Goal: Task Accomplishment & Management: Complete application form

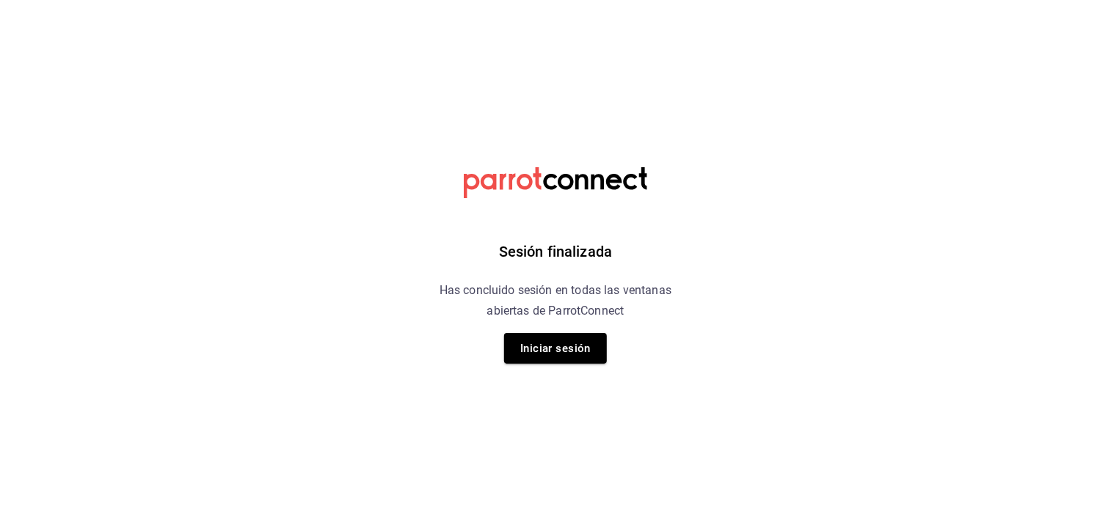
click at [575, 370] on div "Sesión finalizada Has concluido sesión en todas las ventanas abiertas de Parrot…" at bounding box center [556, 265] width 371 height 531
click at [581, 343] on button "Iniciar sesión" at bounding box center [555, 348] width 103 height 31
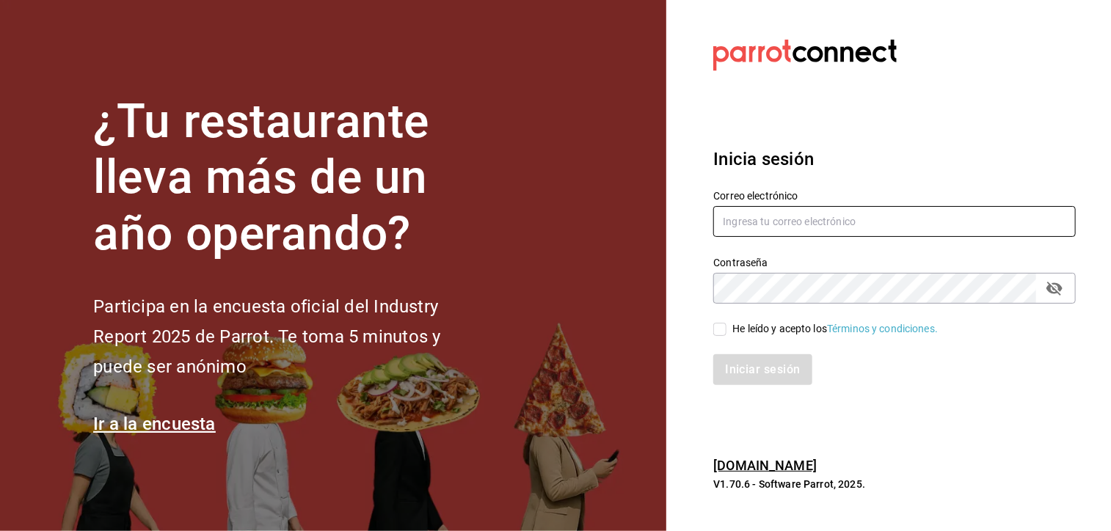
type input "queagonia5@gmail.com"
click at [724, 327] on input "He leído y acepto los Términos y condiciones." at bounding box center [719, 329] width 13 height 13
checkbox input "true"
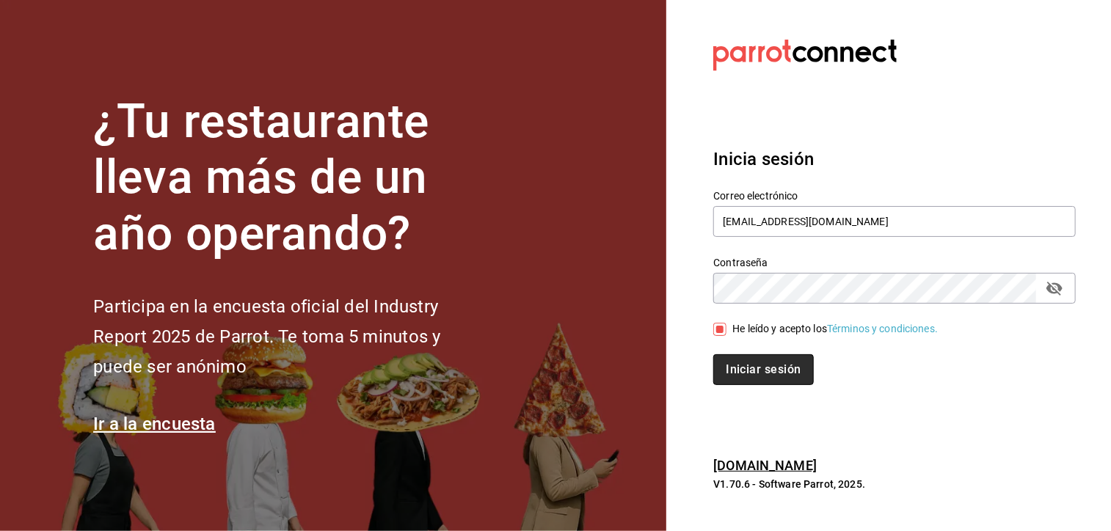
click at [742, 363] on button "Iniciar sesión" at bounding box center [763, 369] width 100 height 31
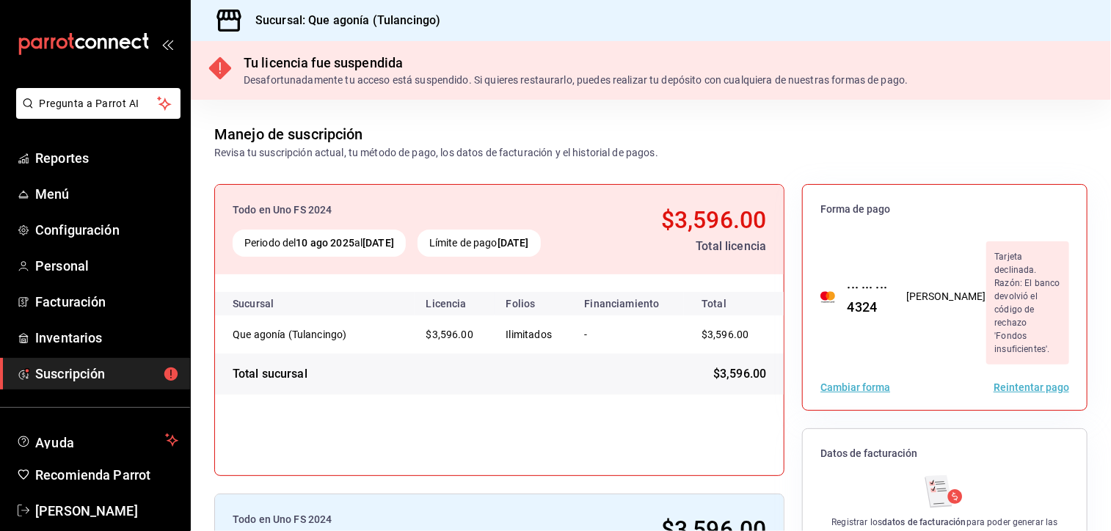
click at [1012, 382] on button "Reintentar pago" at bounding box center [1032, 387] width 76 height 10
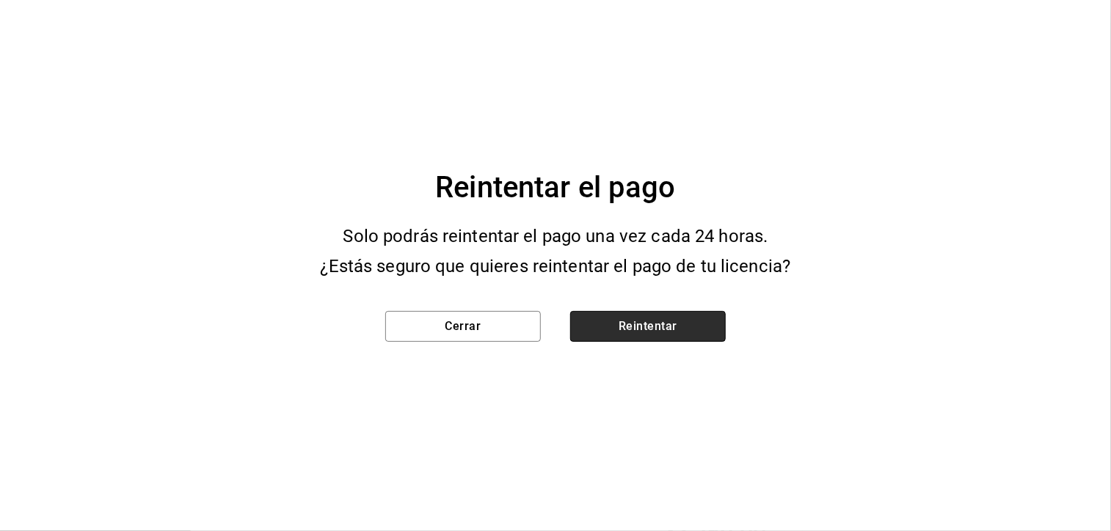
click at [697, 328] on button "Reintentar" at bounding box center [648, 326] width 156 height 31
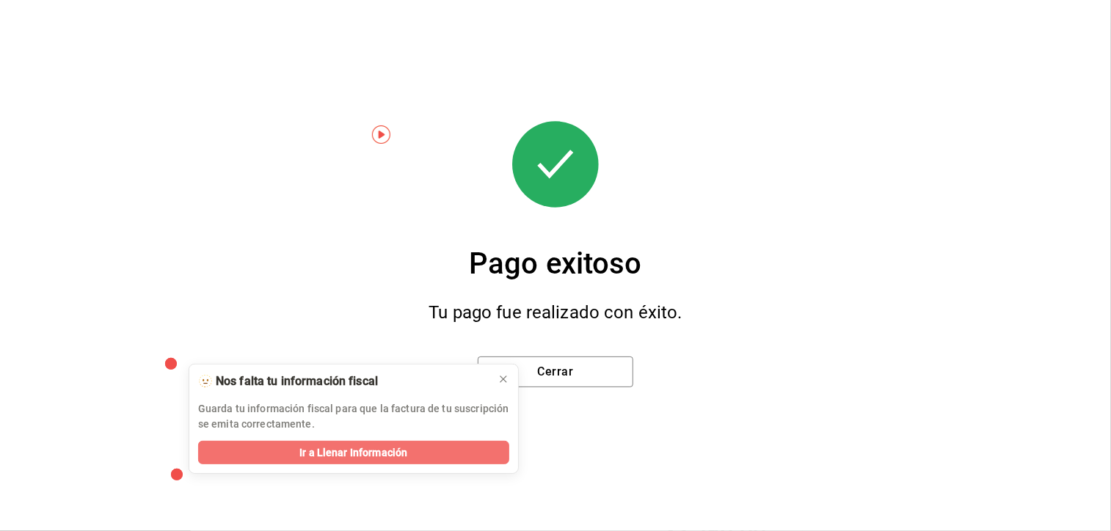
click at [342, 456] on span "Ir a Llenar Información" at bounding box center [353, 452] width 108 height 15
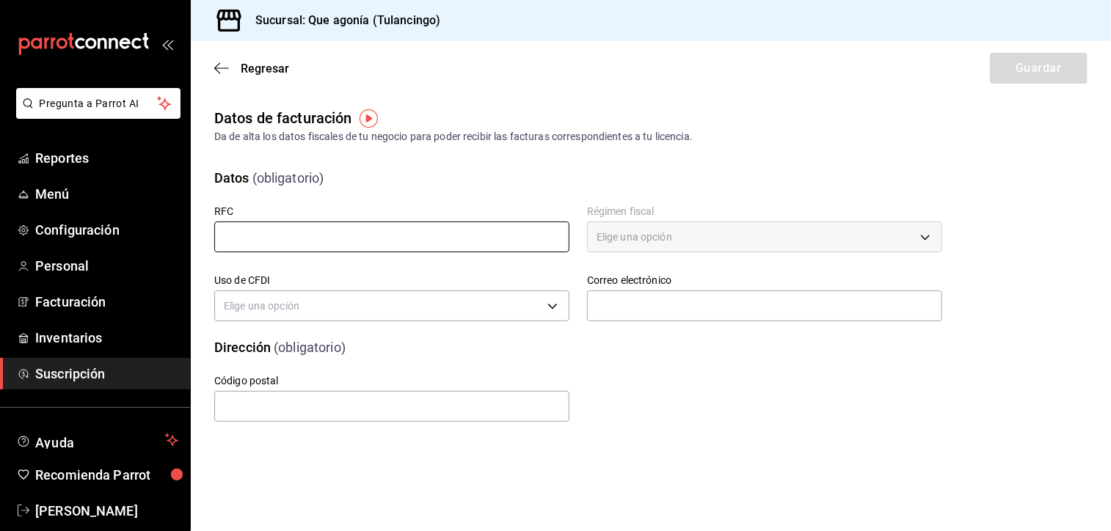
drag, startPoint x: 362, startPoint y: 236, endPoint x: 355, endPoint y: 228, distance: 9.9
click at [362, 235] on input "text" at bounding box center [391, 237] width 355 height 31
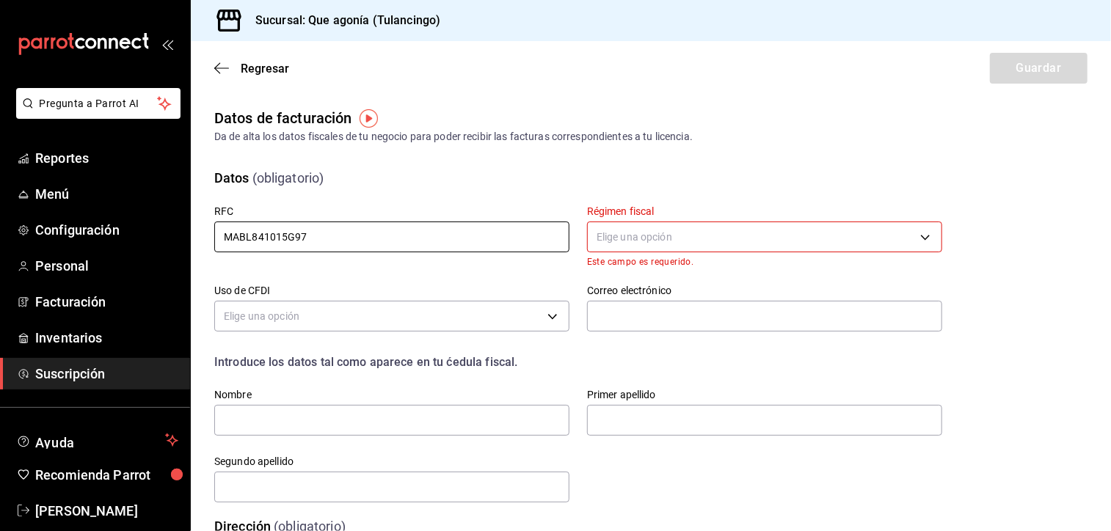
type input "MABL841015G97"
click at [596, 244] on body "Pregunta a Parrot AI Reportes Menú Configuración Personal Facturación Inventari…" at bounding box center [555, 265] width 1111 height 531
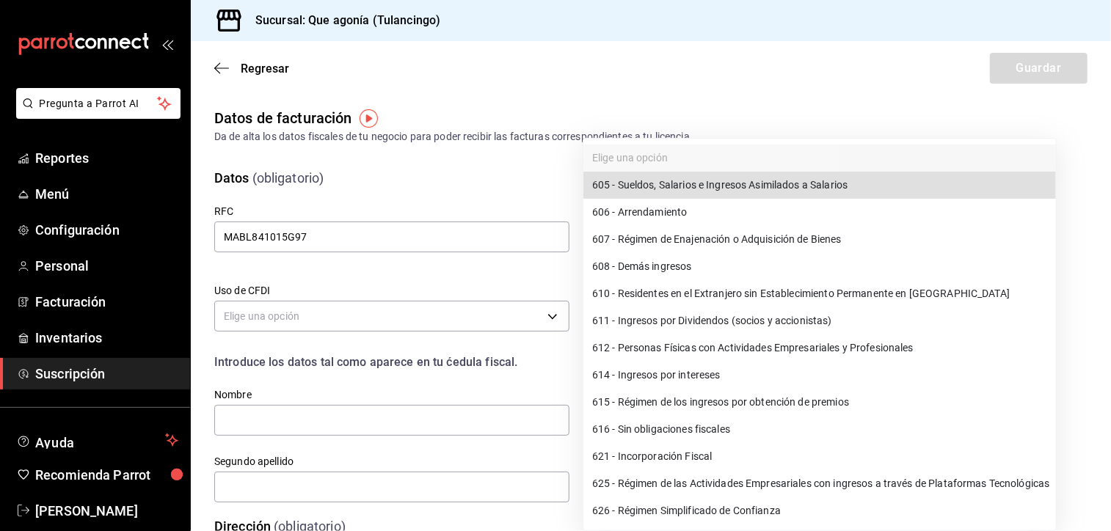
click at [659, 346] on li "612 - Personas Físicas con Actividades Empresariales y Profesionales" at bounding box center [819, 348] width 473 height 27
type input "612"
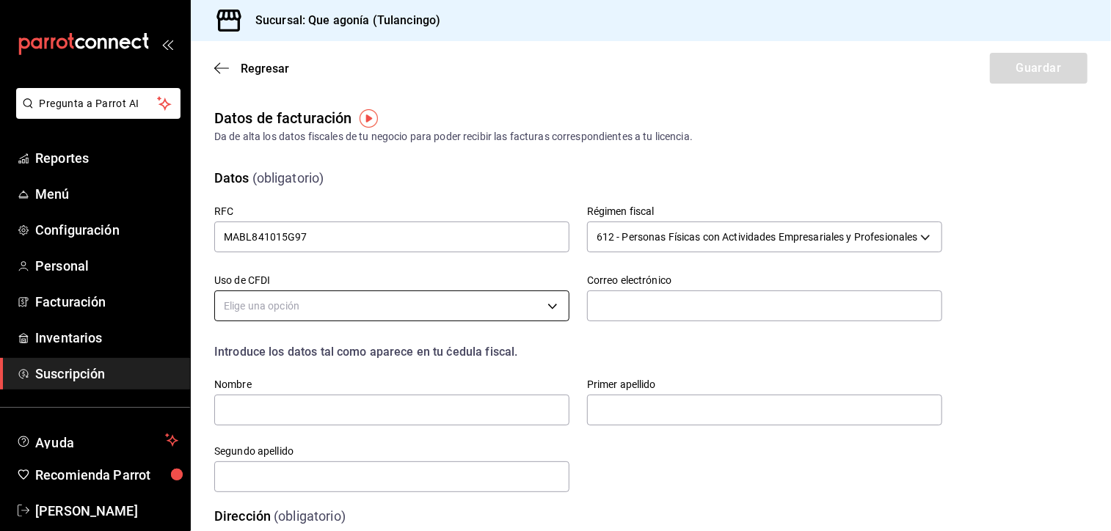
click at [440, 316] on body "Pregunta a Parrot AI Reportes Menú Configuración Personal Facturación Inventari…" at bounding box center [555, 265] width 1111 height 531
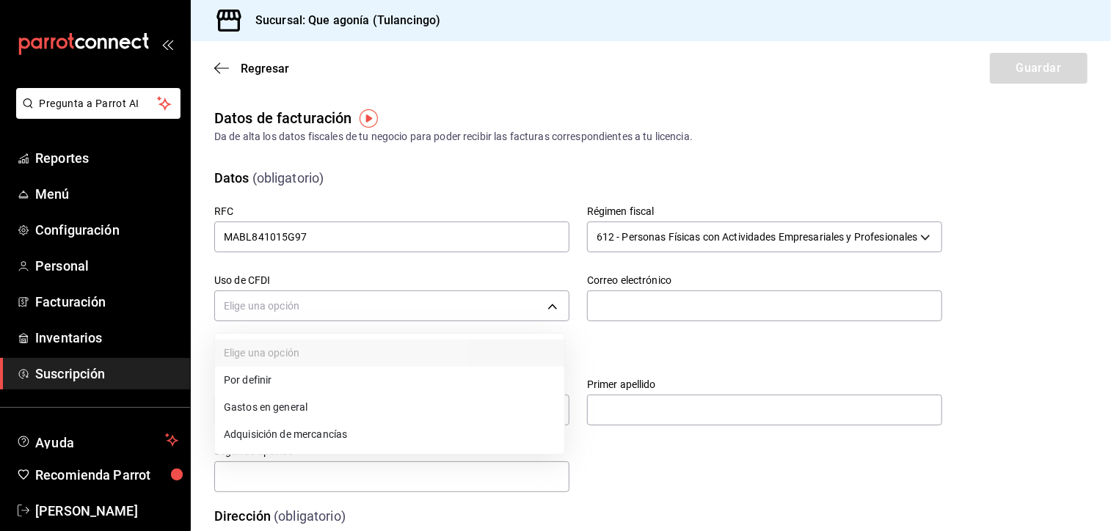
click at [266, 412] on li "Gastos en general" at bounding box center [389, 407] width 349 height 27
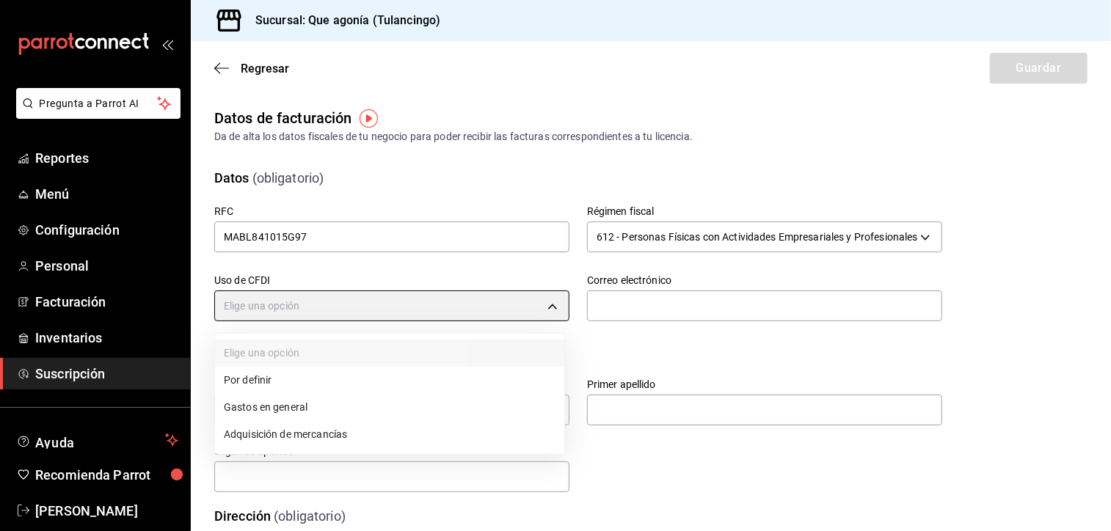
type input "G03"
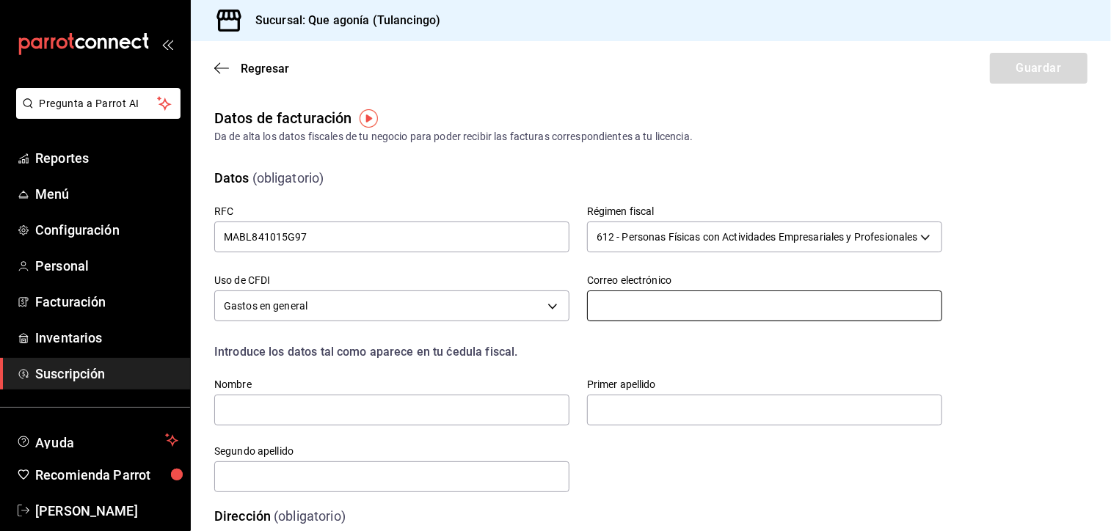
click at [631, 299] on input "text" at bounding box center [764, 306] width 355 height 31
type input "[EMAIL_ADDRESS][DOMAIN_NAME]"
type input "ELLISA"
type input "MONTES DE OCA"
type input "MARTINEZ"
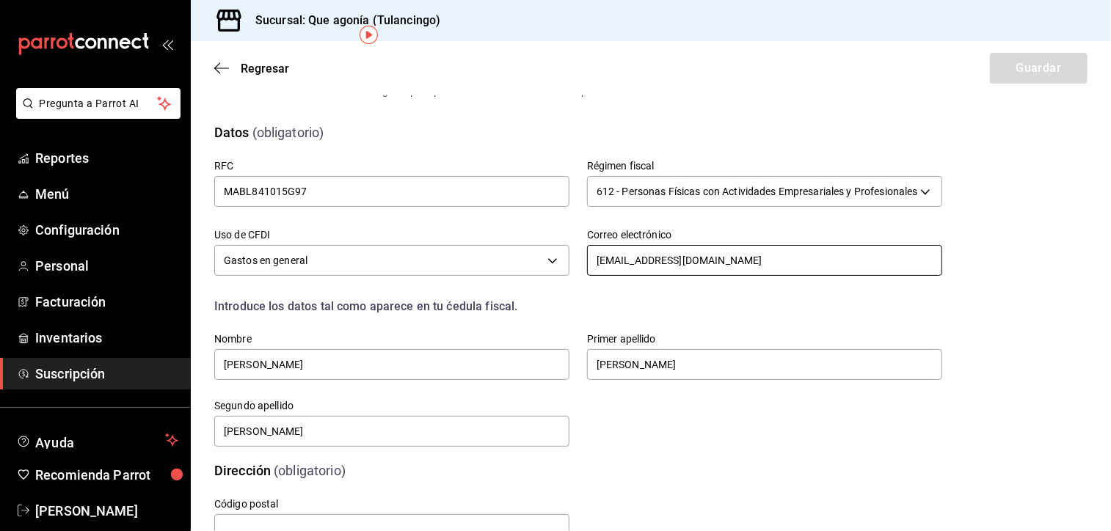
scroll to position [97, 0]
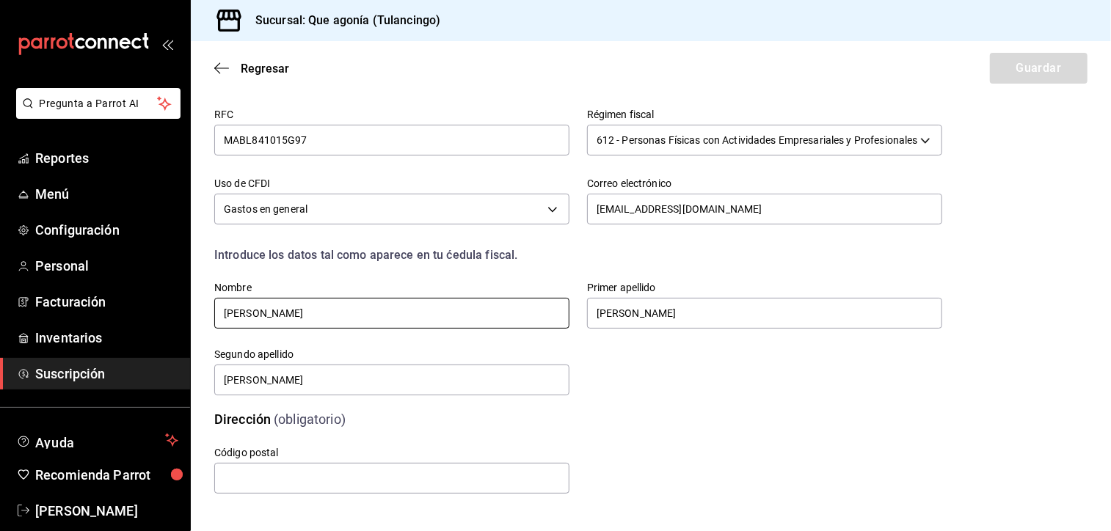
click at [323, 311] on input "ELLISA" at bounding box center [391, 313] width 355 height 31
drag, startPoint x: 325, startPoint y: 309, endPoint x: 191, endPoint y: 329, distance: 135.7
click at [191, 329] on div "RFC MABL841015G97 Régimen fiscal 612 - Personas Físicas con Actividades Empresa…" at bounding box center [560, 235] width 763 height 324
type input "LEONOR"
type input "43994"
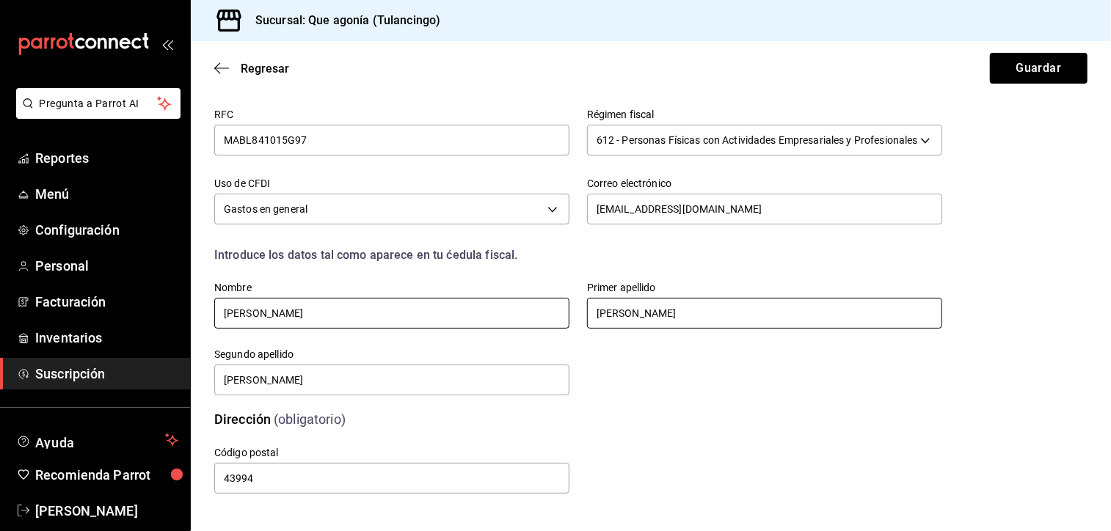
type input "LEONOR"
drag, startPoint x: 711, startPoint y: 316, endPoint x: 546, endPoint y: 316, distance: 165.1
click at [554, 316] on div "RFC MABL841015G97 Régimen fiscal 612 - Personas Físicas con Actividades Empresa…" at bounding box center [560, 235] width 763 height 324
type input "MARTINEZ"
type input "BRETON"
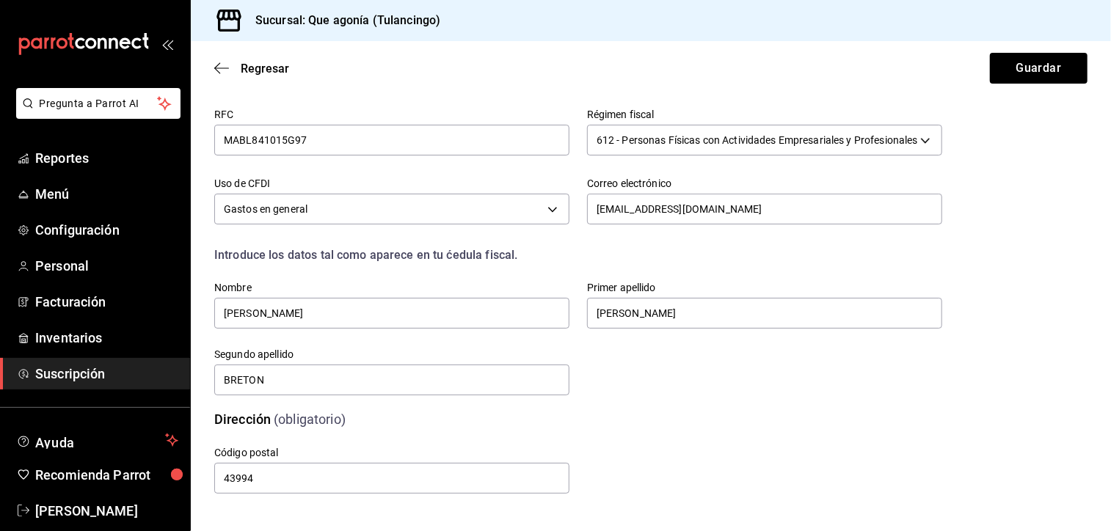
click at [807, 422] on div "Código postal 43994" at bounding box center [560, 454] width 763 height 84
click at [721, 432] on div "Código postal 43994" at bounding box center [560, 454] width 763 height 84
click at [1011, 73] on button "Guardar" at bounding box center [1039, 68] width 98 height 31
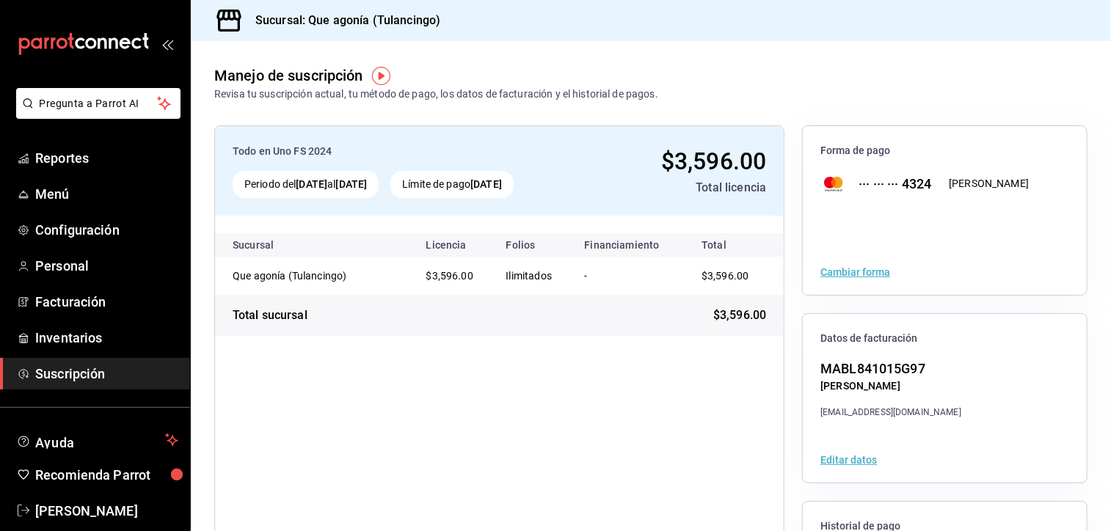
click at [1080, 294] on div "Todo en Uno FS 2024 Periodo del 10 sep 2025 al 10 oct 2025 Límite de pago 10 oc…" at bounding box center [651, 398] width 920 height 593
